Goal: Find specific page/section

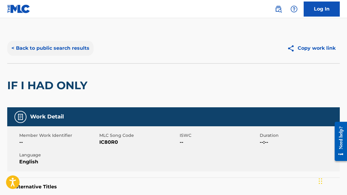
click at [41, 44] on button "< Back to public search results" at bounding box center [50, 48] width 86 height 15
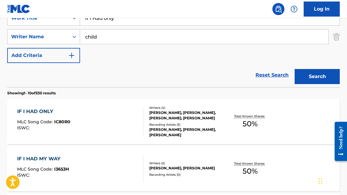
click at [112, 37] on input "child" at bounding box center [204, 36] width 248 height 14
click at [118, 23] on input "If I Had only" at bounding box center [209, 18] width 259 height 14
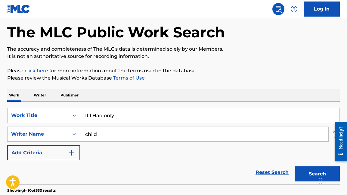
scroll to position [25, 0]
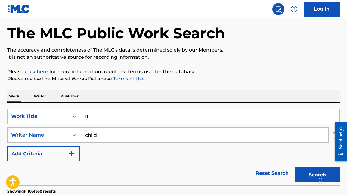
type input "I"
type input "kings & queens"
click at [294, 167] on button "Search" at bounding box center [316, 174] width 45 height 15
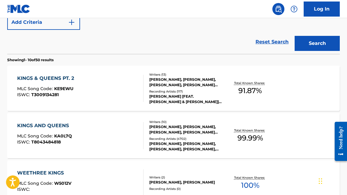
scroll to position [157, 0]
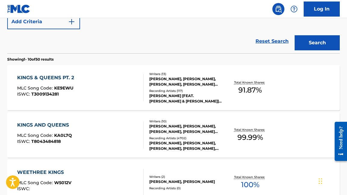
click at [62, 129] on div "KINGS AND QUEENS MLC Song Code : KA0L7Q ISWC : T8043484818" at bounding box center [44, 134] width 55 height 27
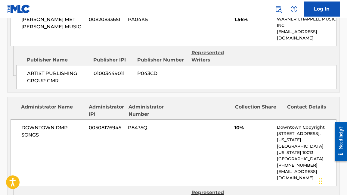
scroll to position [2125, 0]
